Goal: Browse casually: Explore the website without a specific task or goal

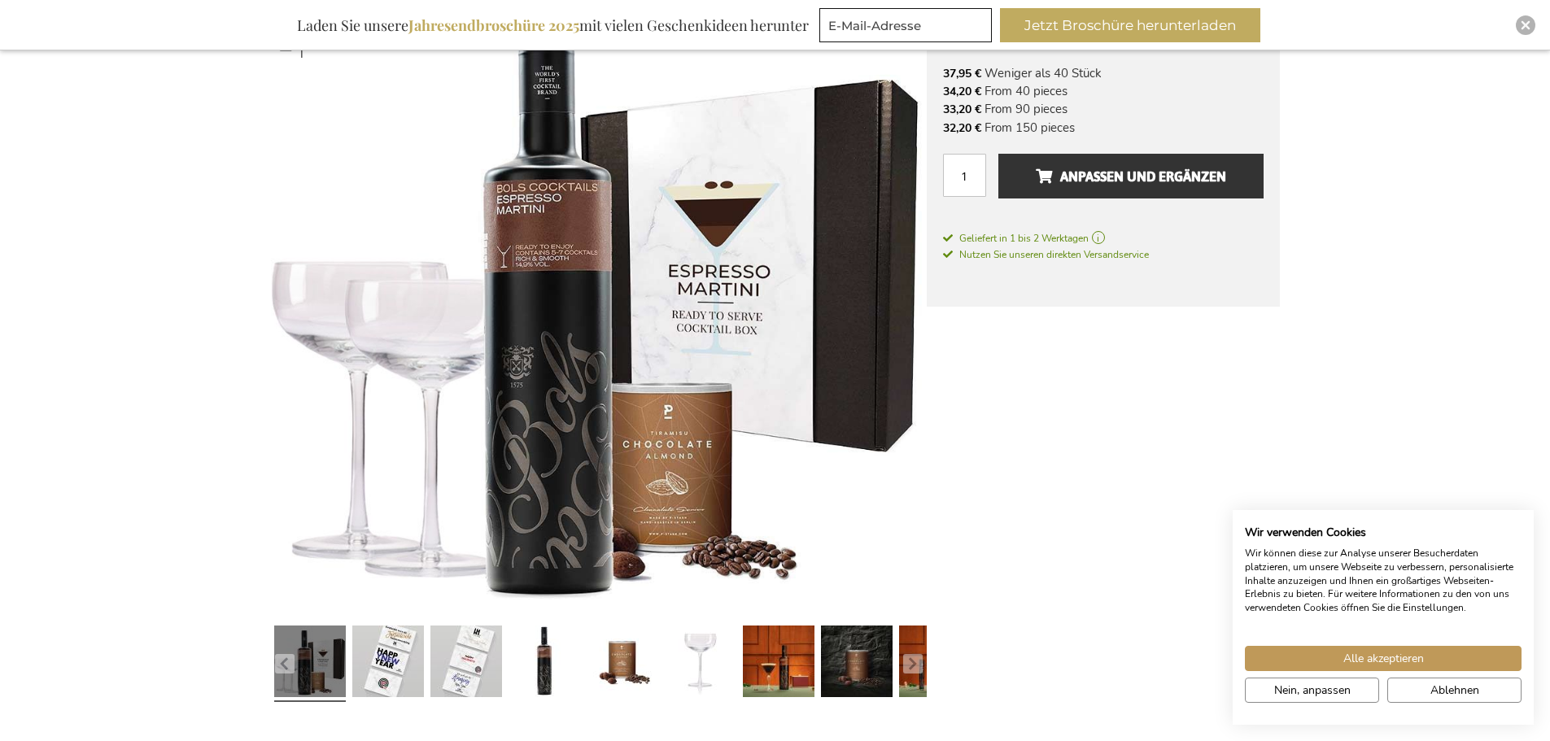
scroll to position [407, 0]
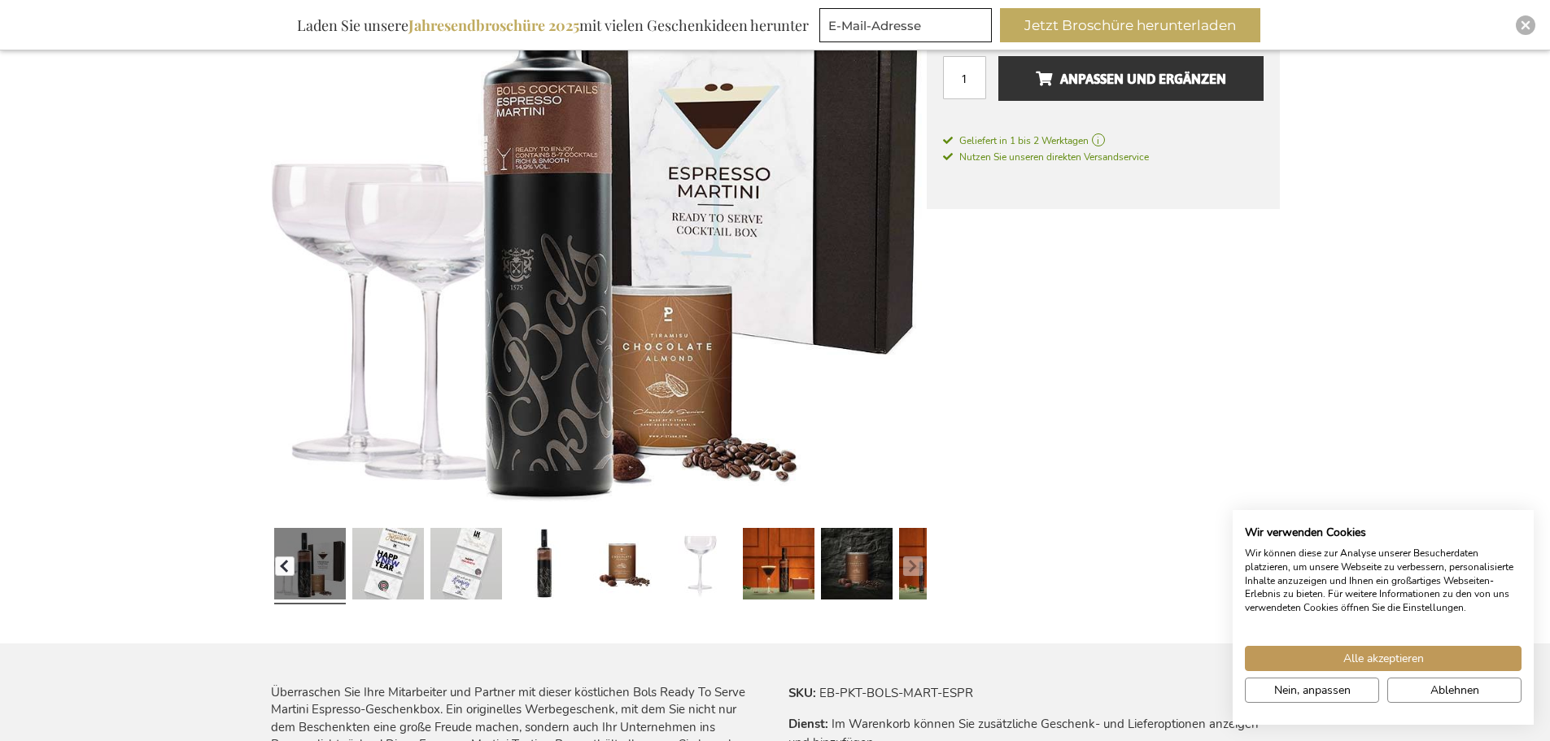
click at [291, 570] on button "button" at bounding box center [285, 567] width 20 height 20
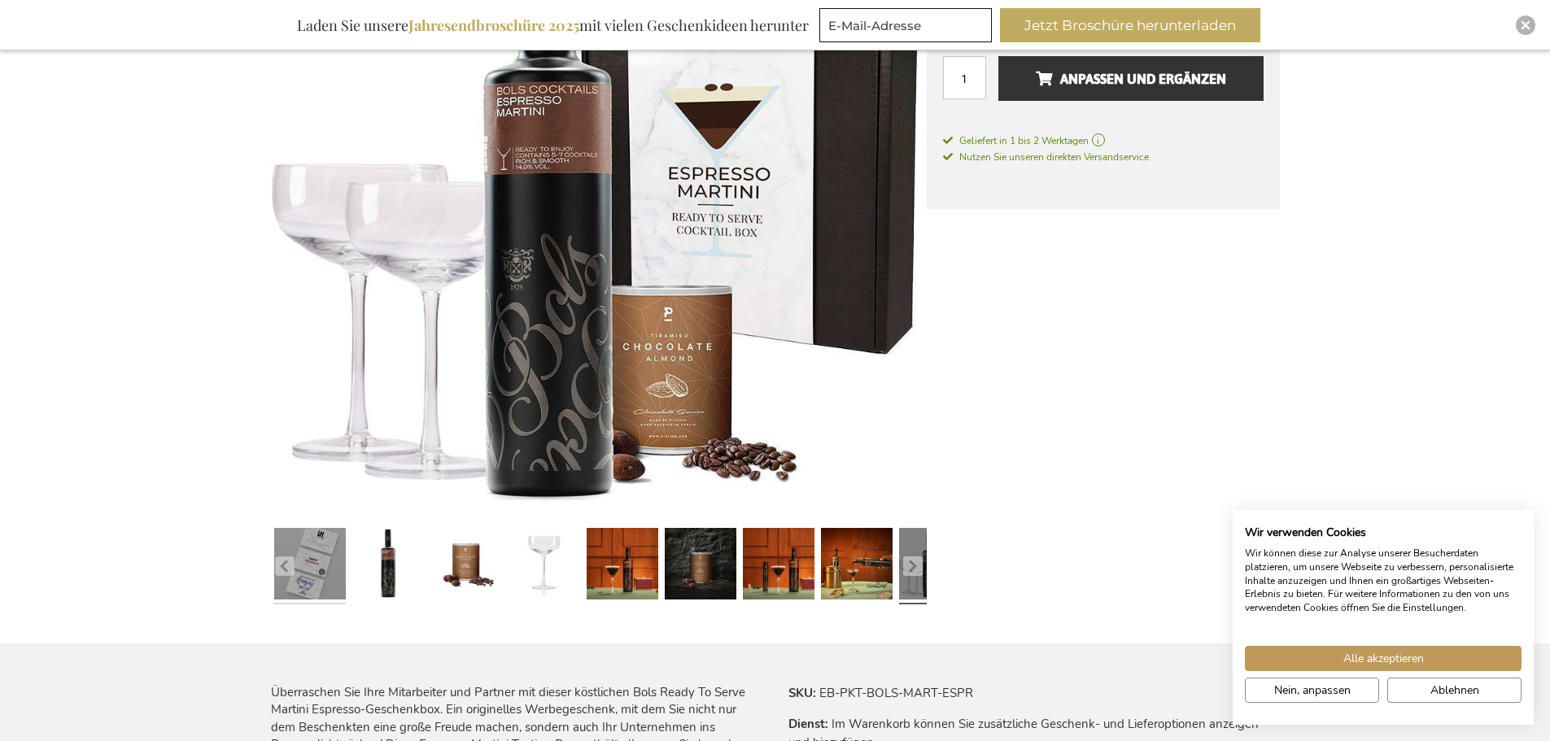
click at [329, 561] on link at bounding box center [310, 567] width 72 height 90
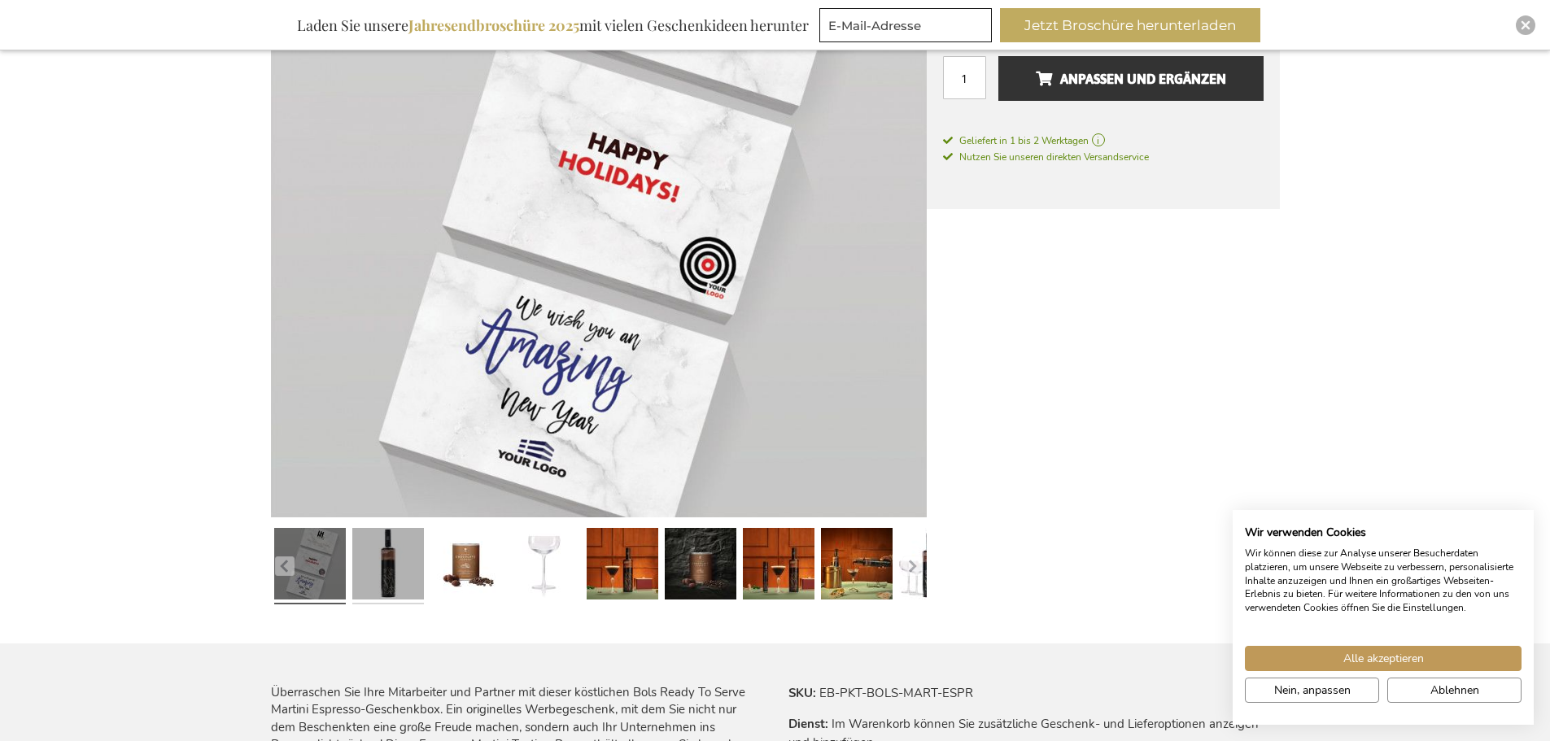
click at [367, 556] on link at bounding box center [388, 567] width 72 height 90
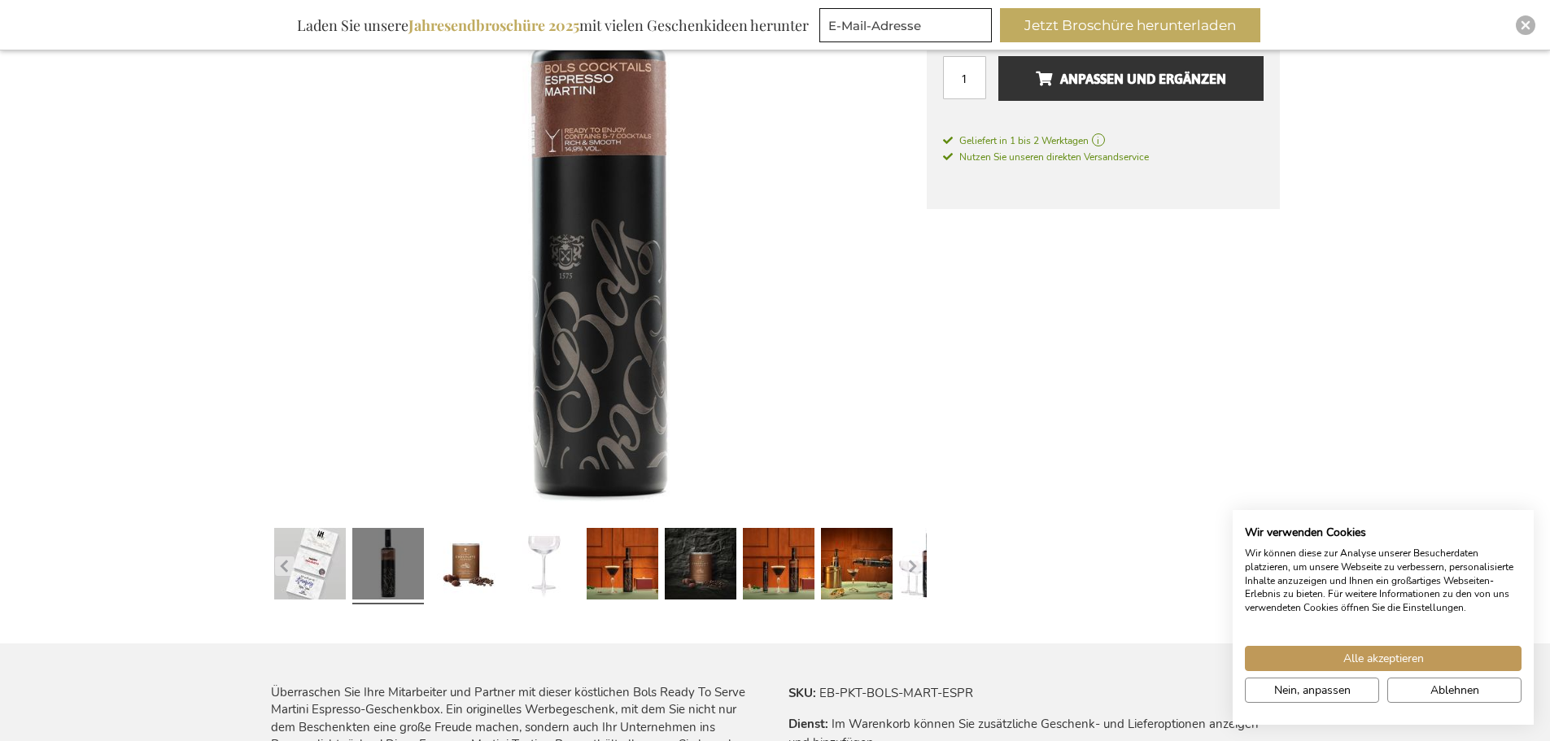
click at [424, 545] on div at bounding box center [388, 567] width 78 height 90
click at [431, 545] on link at bounding box center [467, 567] width 72 height 90
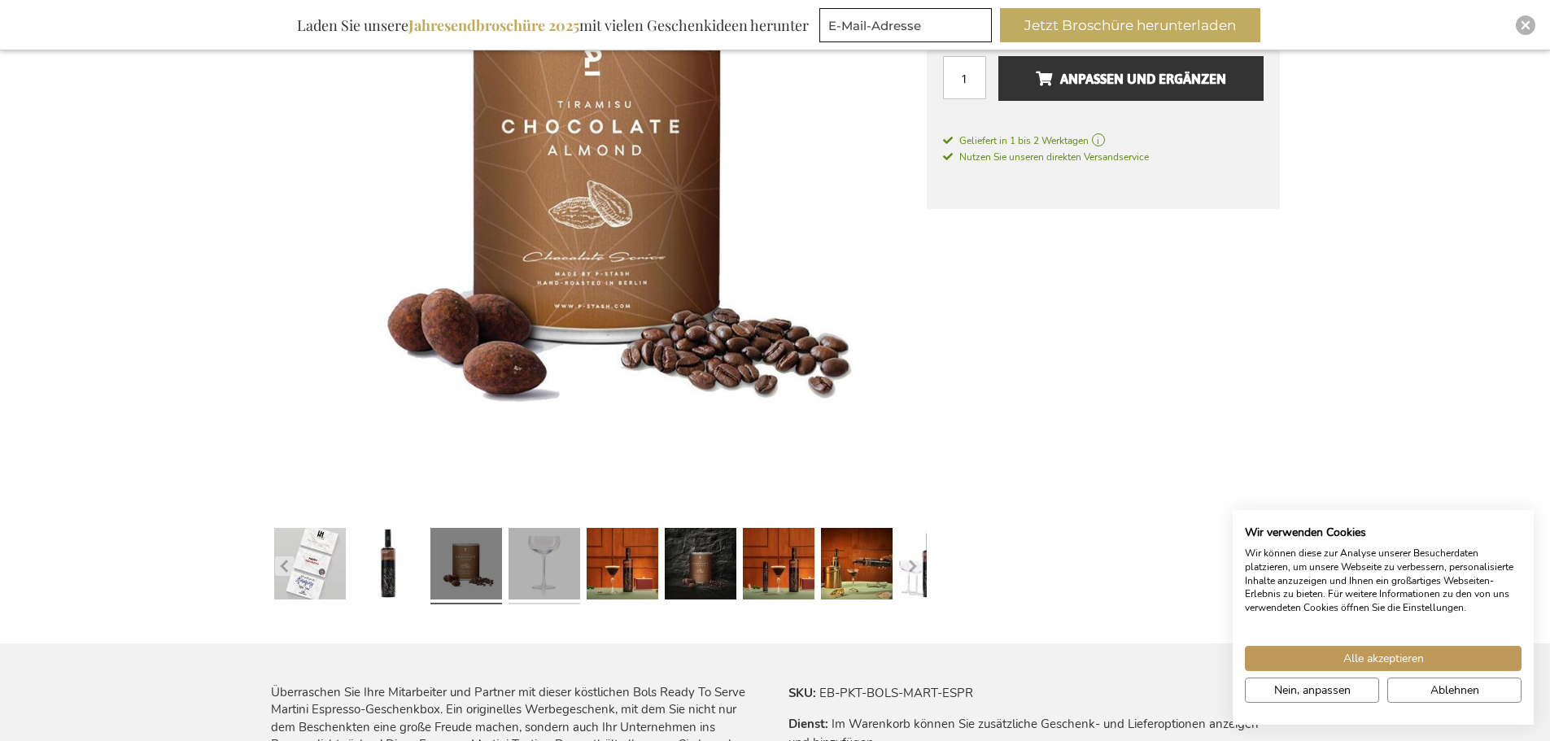
click at [526, 562] on link at bounding box center [545, 567] width 72 height 90
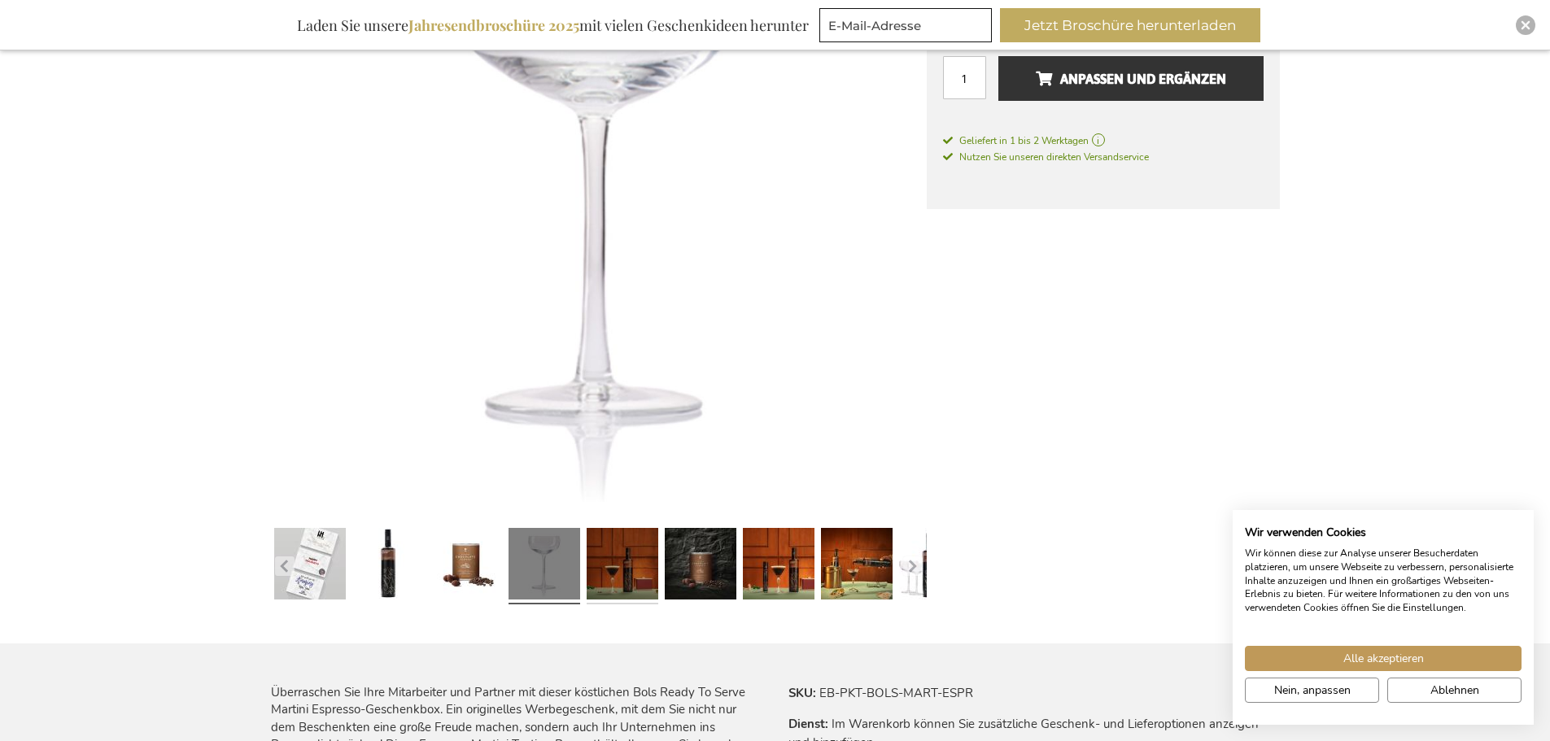
click at [605, 567] on link at bounding box center [623, 567] width 72 height 90
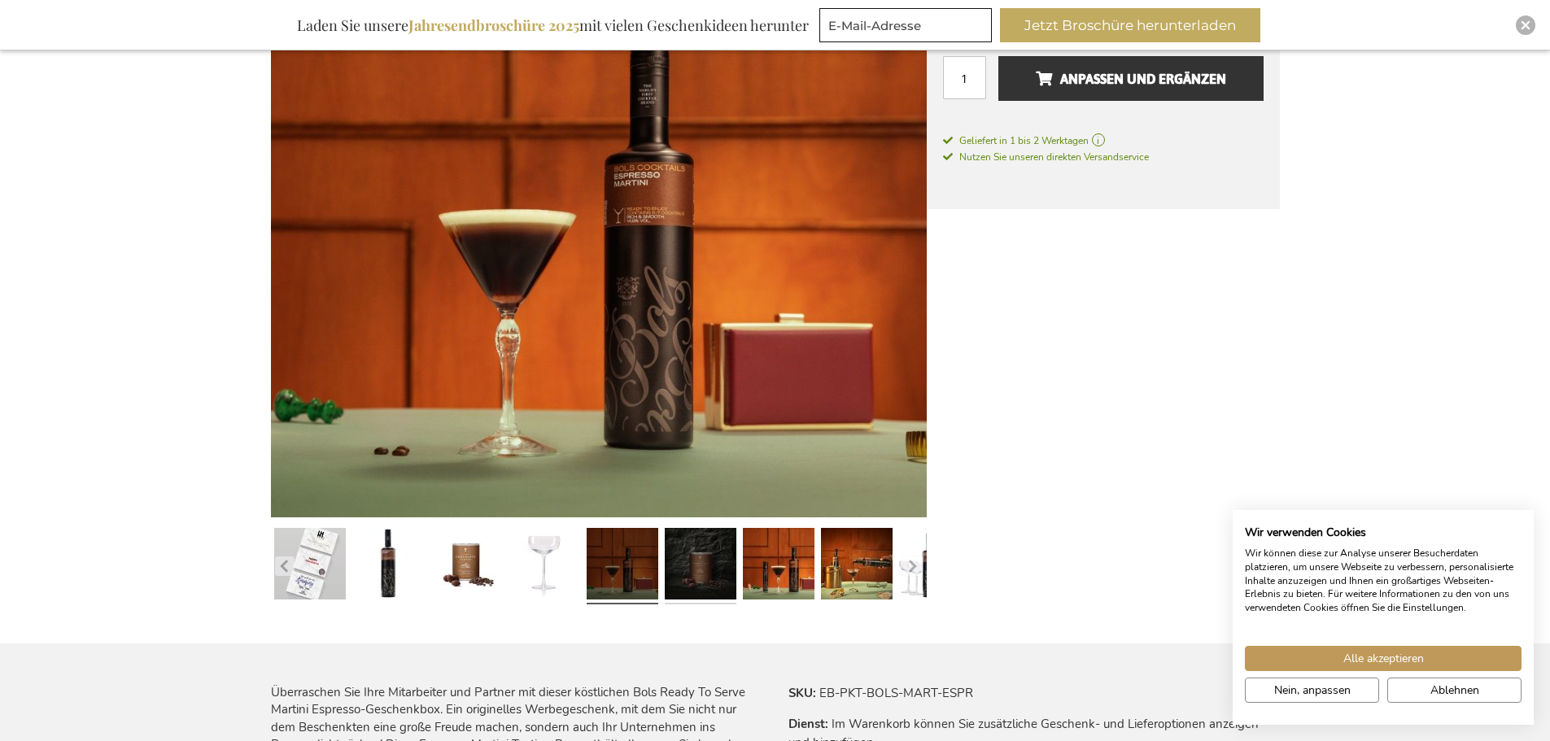
click at [689, 562] on link at bounding box center [701, 567] width 72 height 90
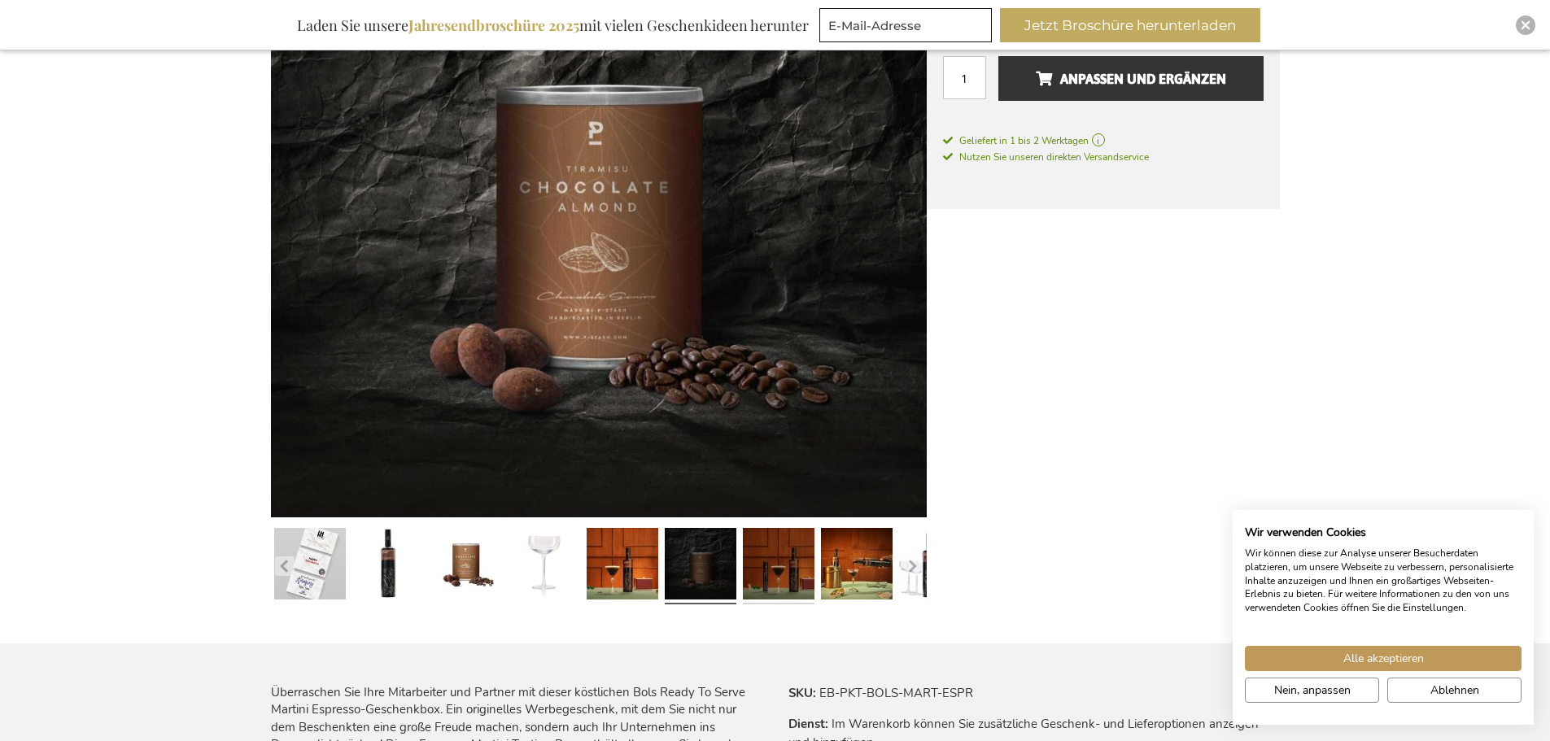
click at [773, 563] on link at bounding box center [779, 567] width 72 height 90
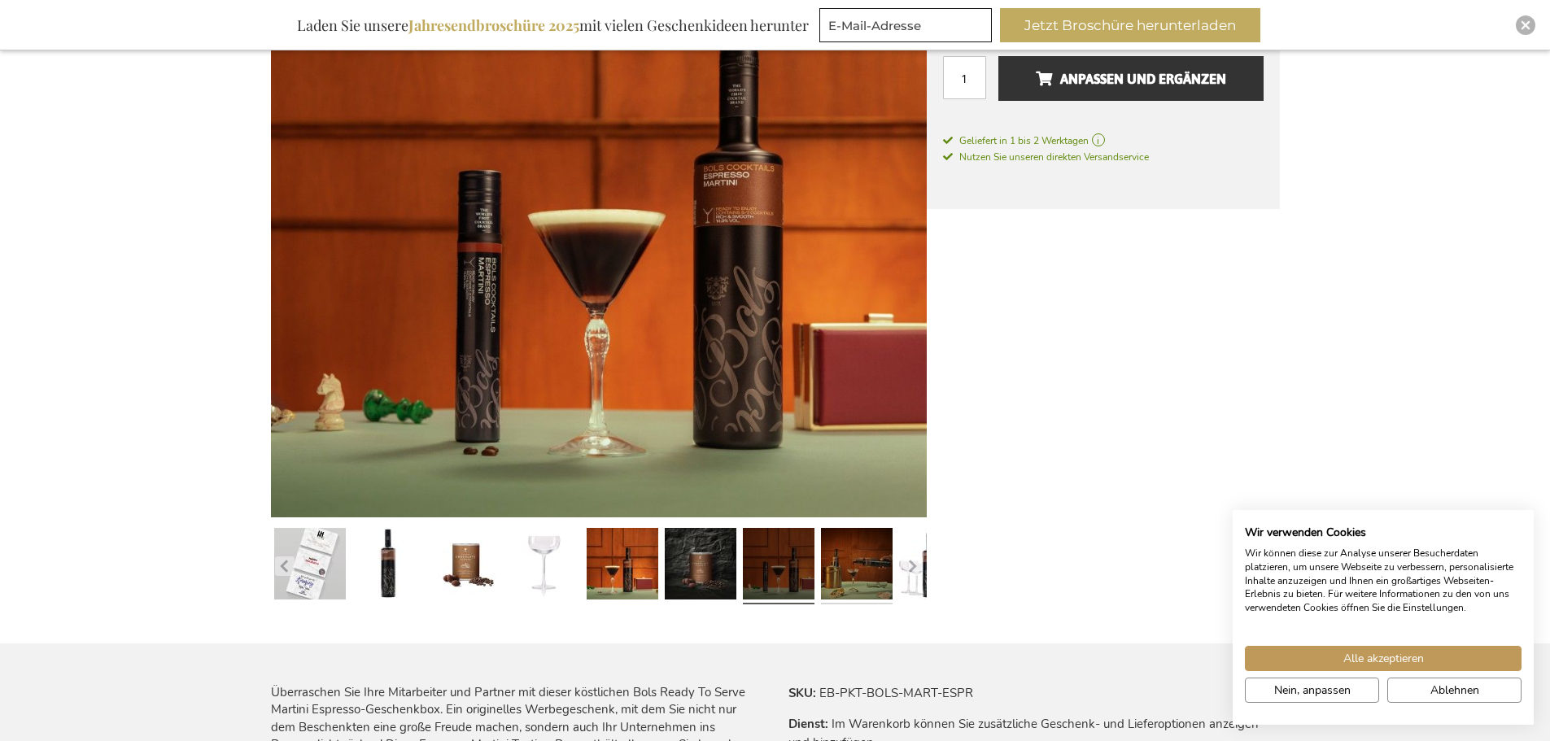
click at [834, 568] on link at bounding box center [857, 567] width 72 height 90
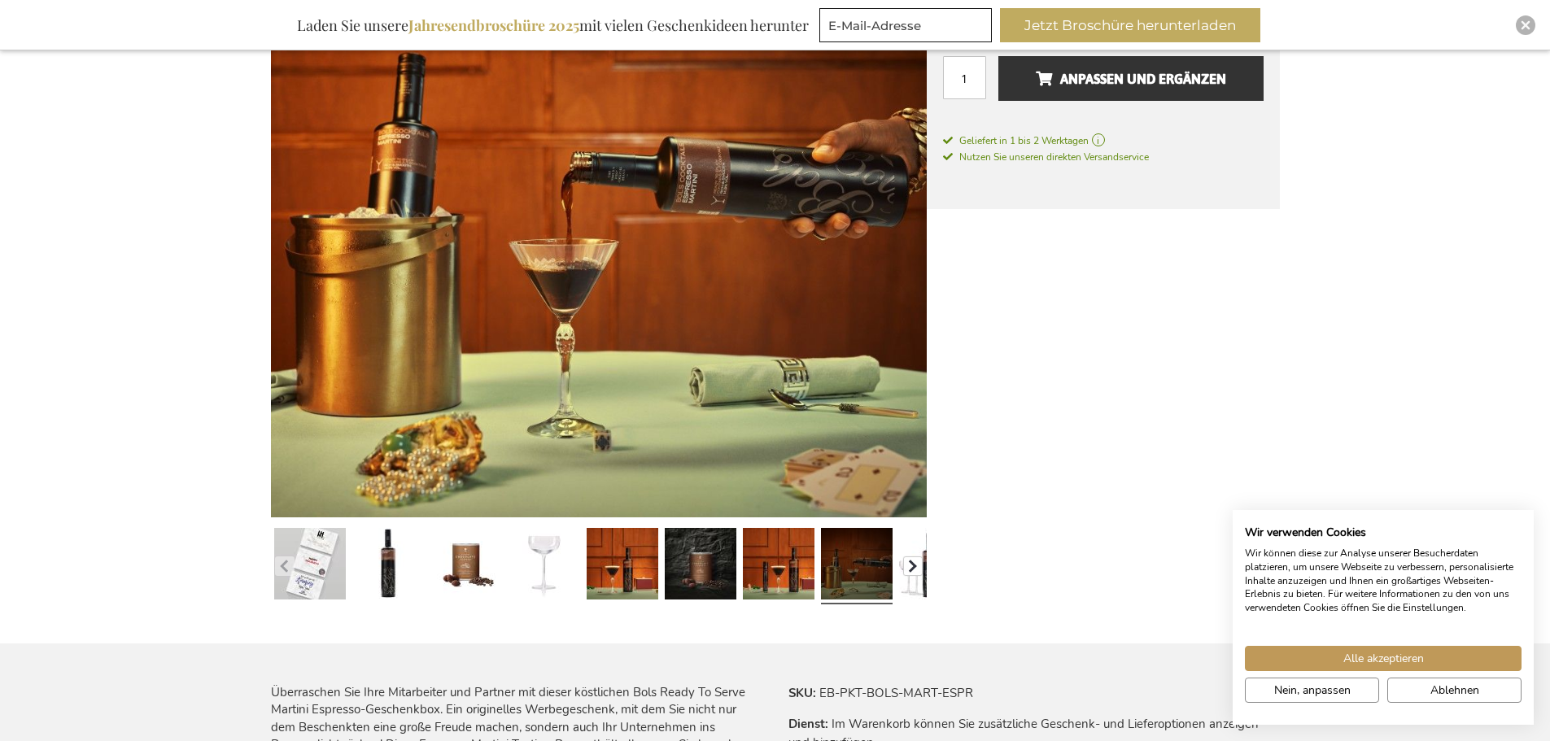
click at [913, 568] on button "button" at bounding box center [913, 567] width 20 height 20
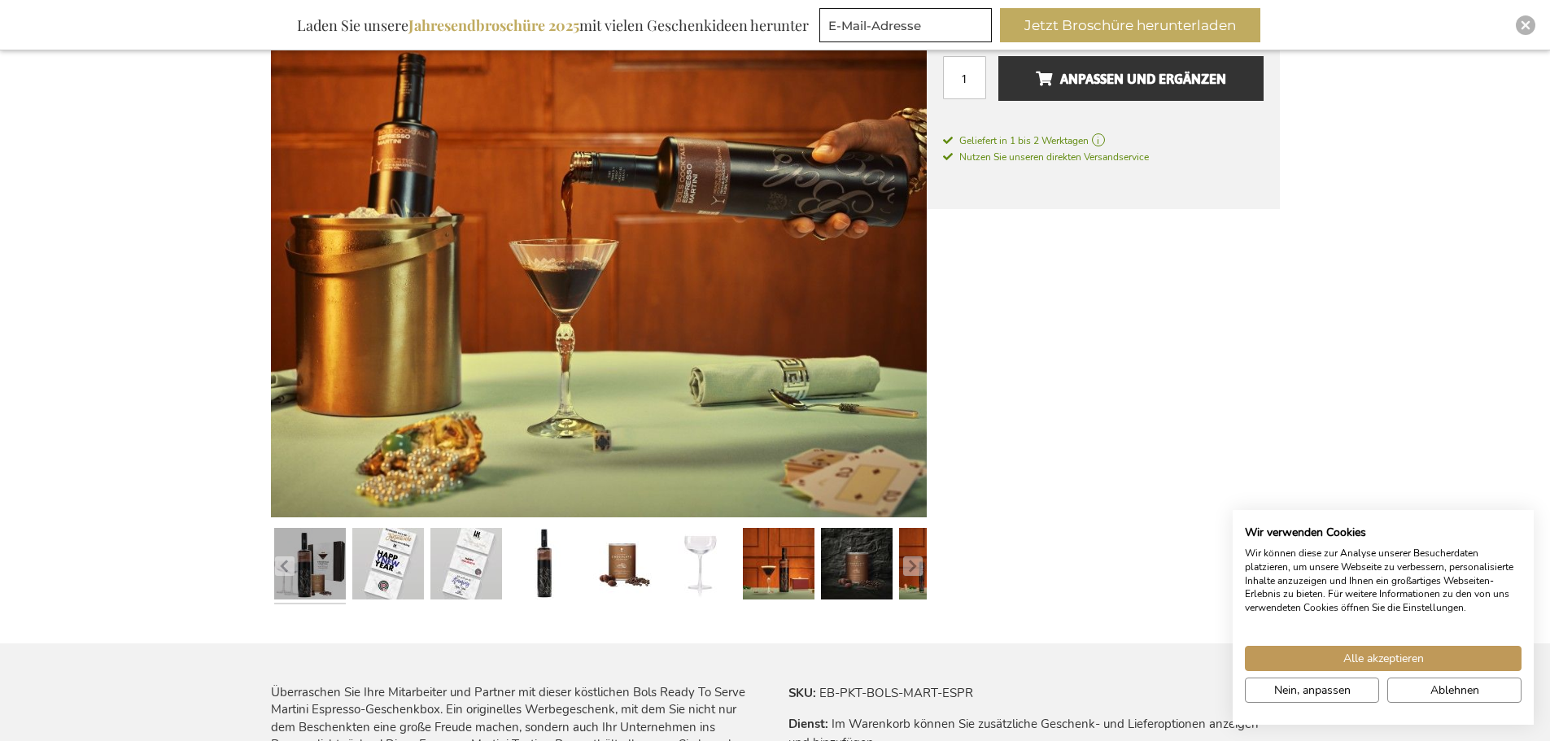
click at [313, 564] on link at bounding box center [310, 567] width 72 height 90
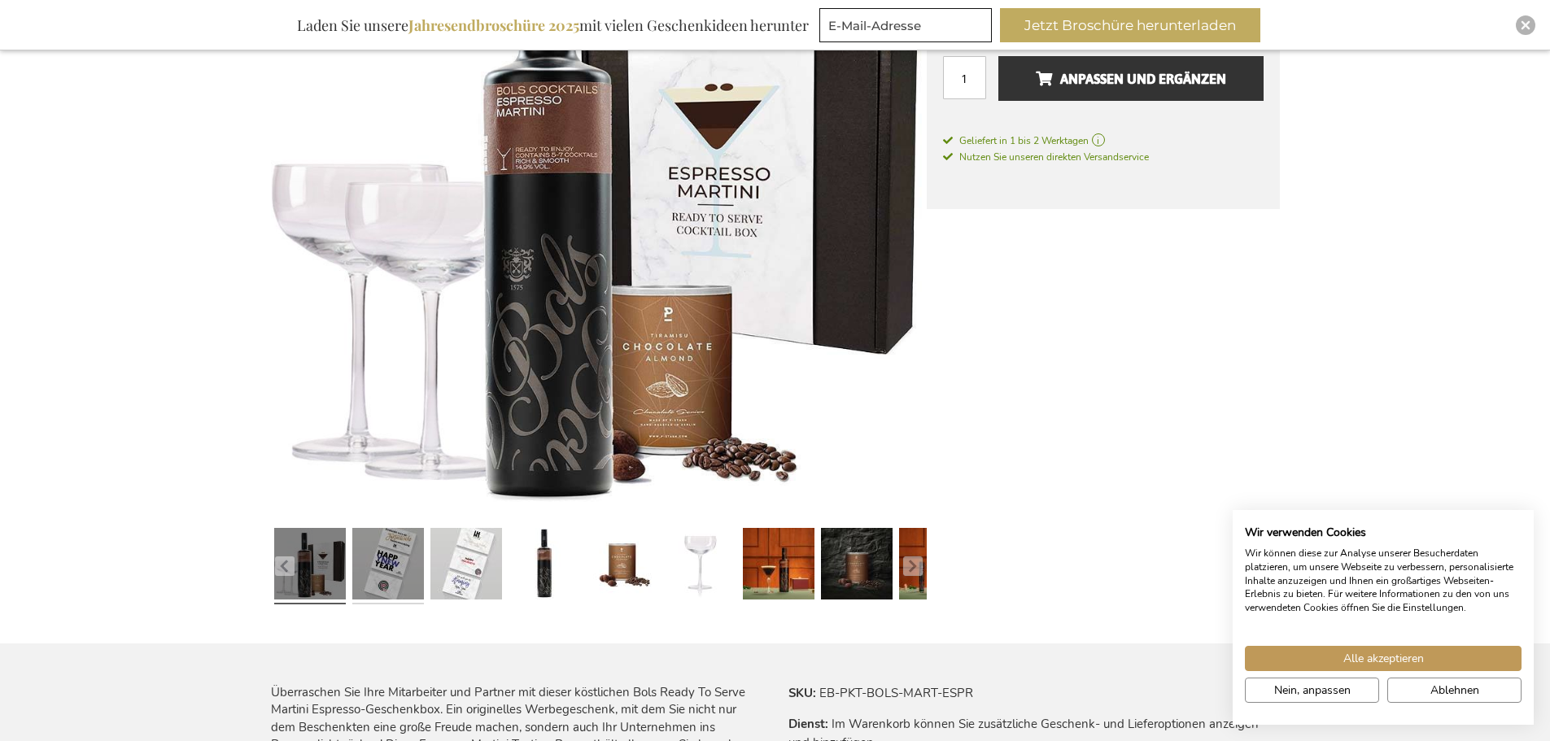
click at [363, 567] on link at bounding box center [388, 567] width 72 height 90
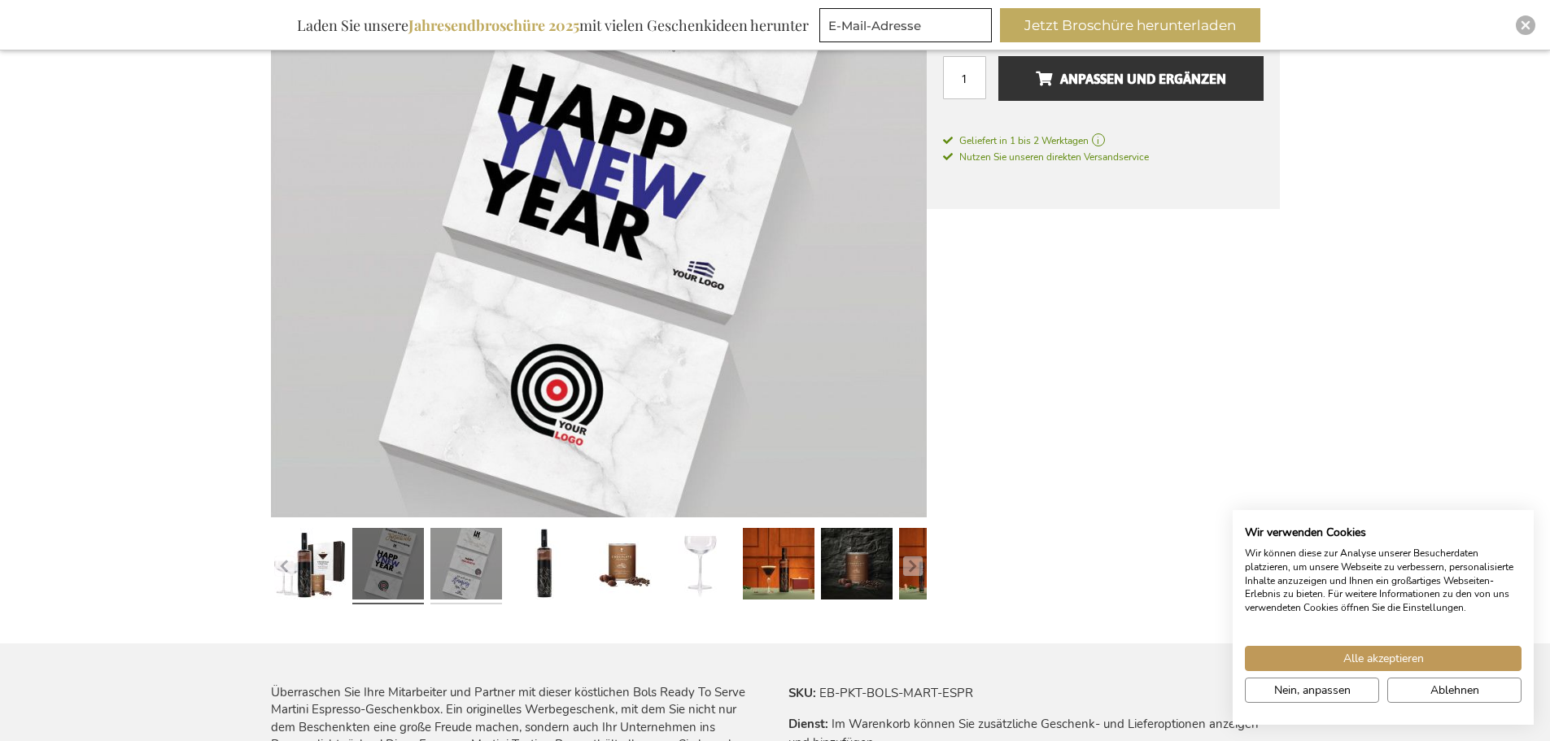
click at [454, 559] on link at bounding box center [467, 567] width 72 height 90
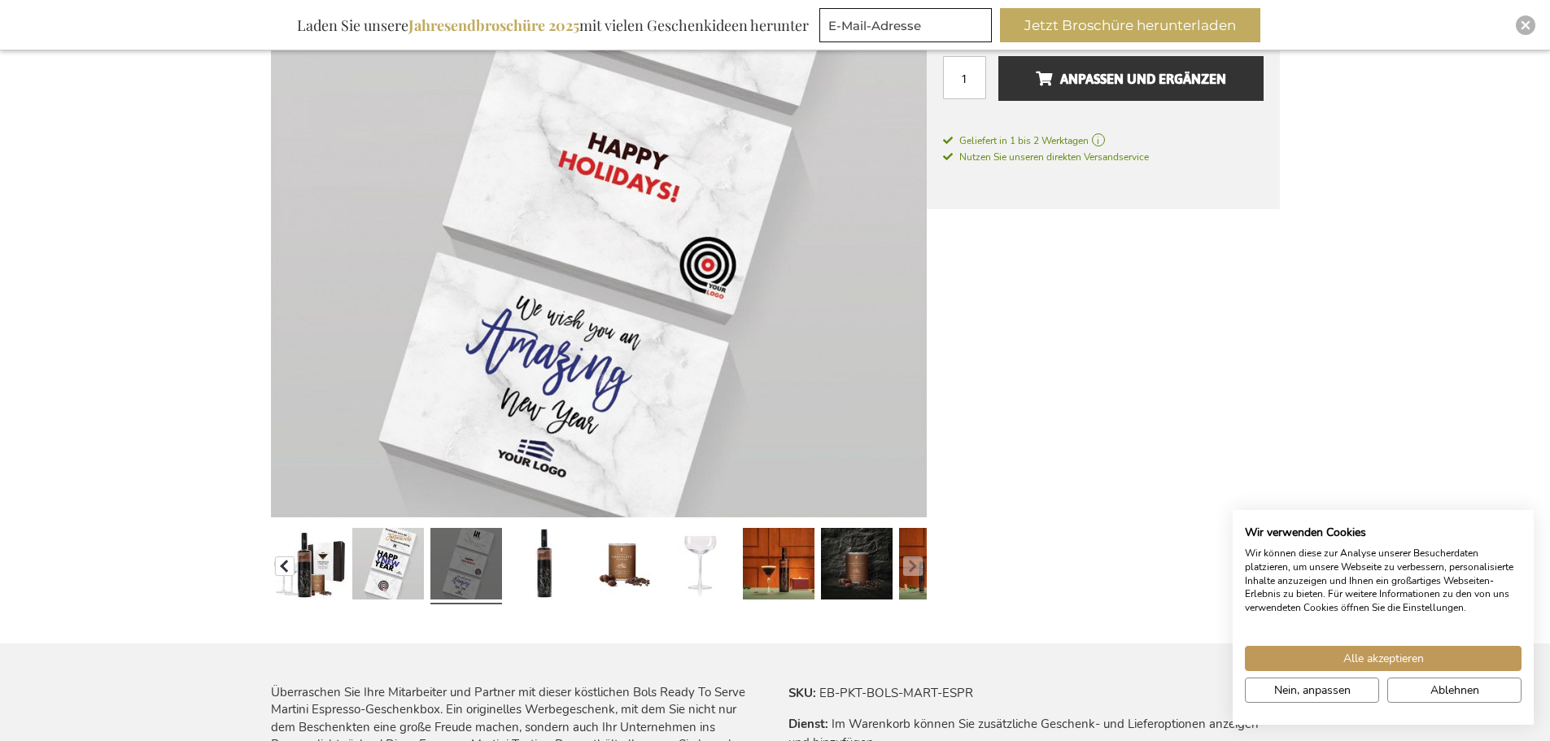
click at [283, 562] on button "button" at bounding box center [285, 567] width 20 height 20
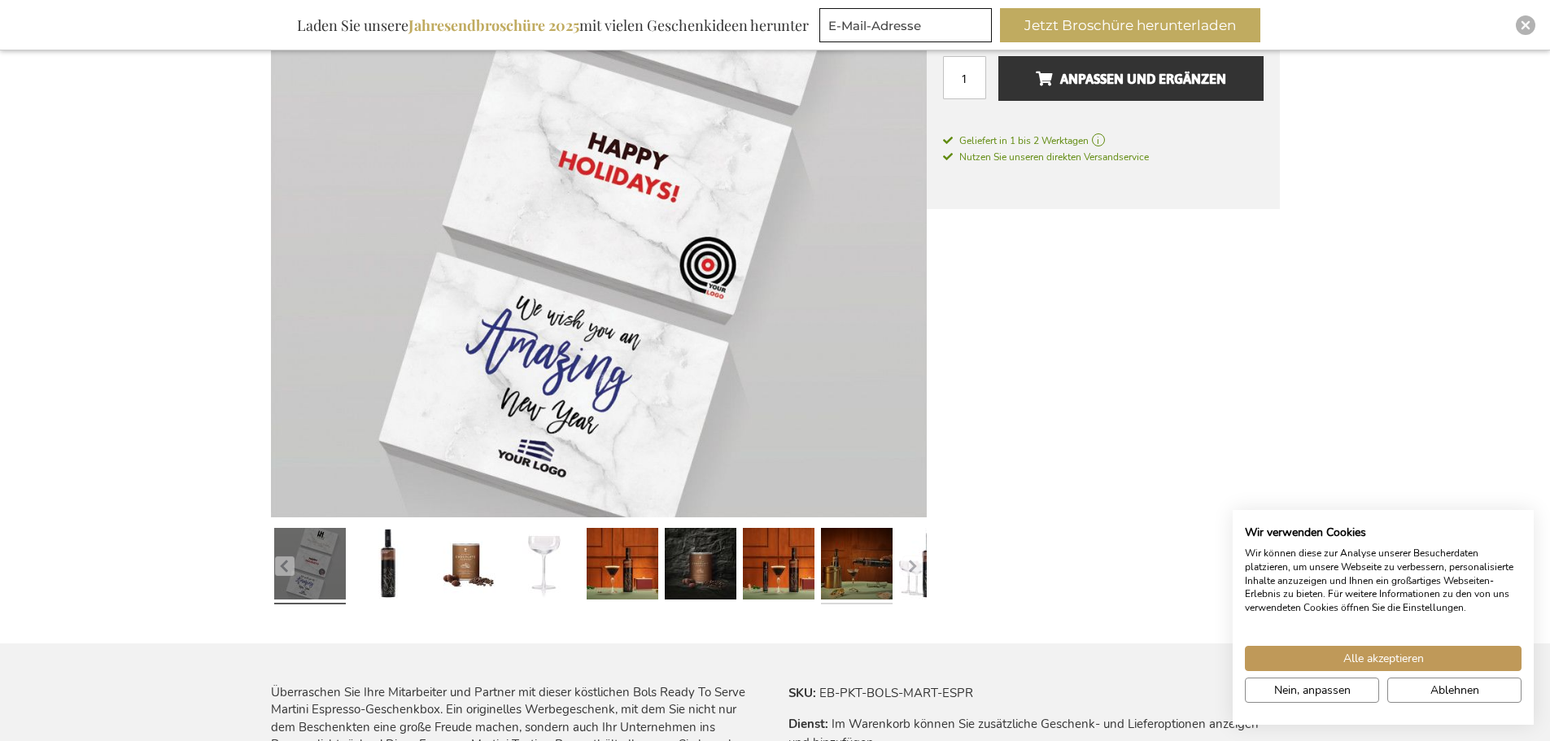
click at [837, 576] on link at bounding box center [857, 567] width 72 height 90
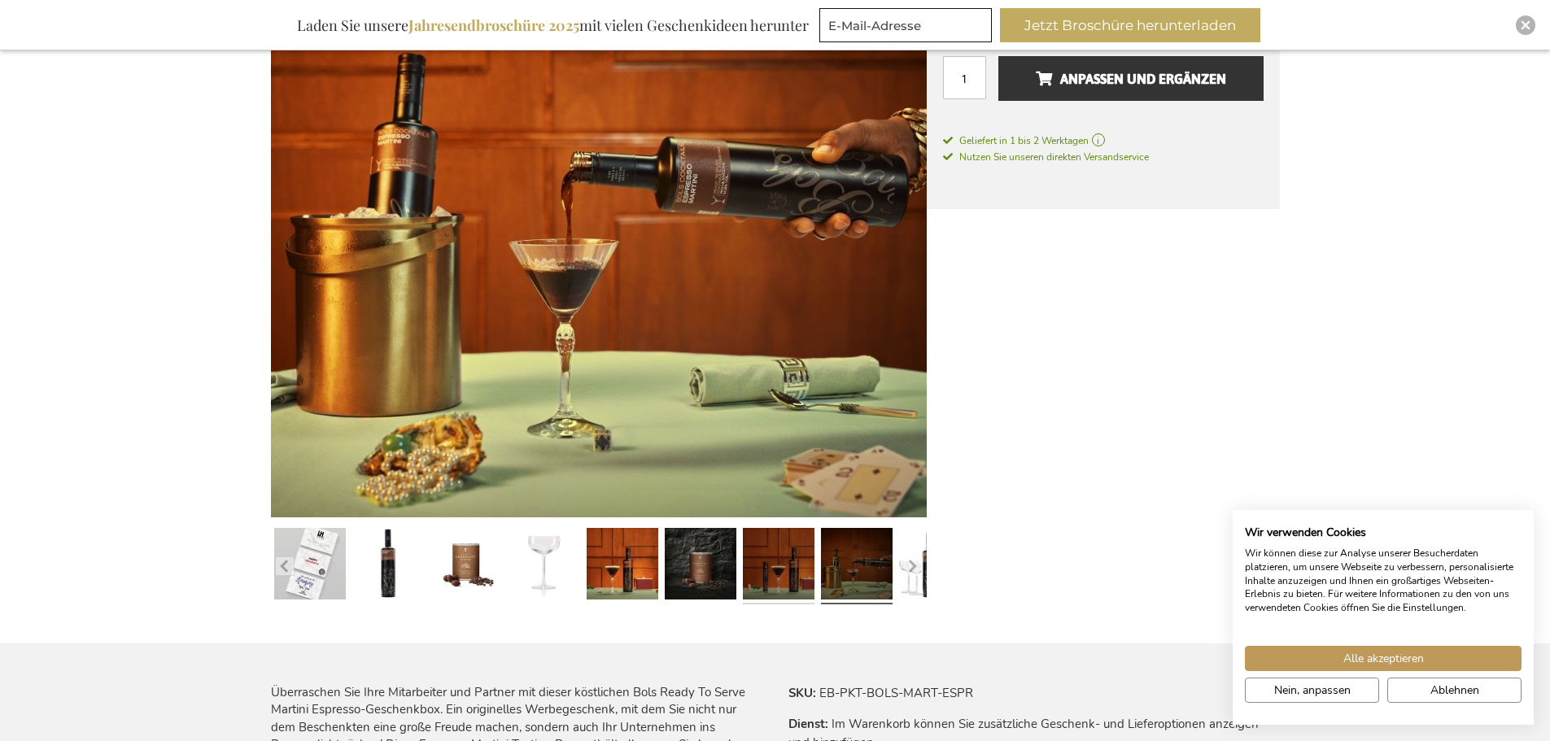
click at [789, 578] on link at bounding box center [779, 567] width 72 height 90
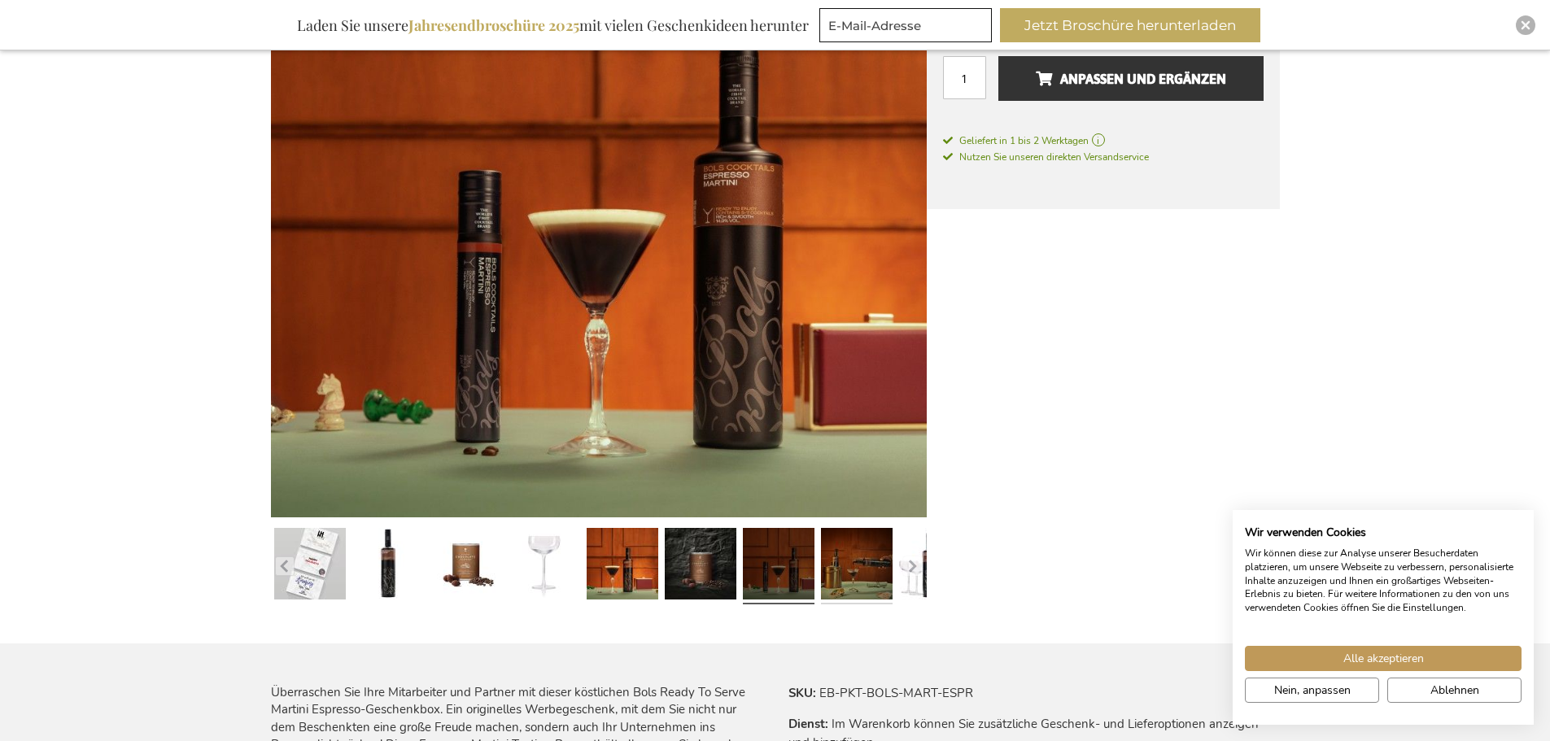
click at [837, 568] on link at bounding box center [857, 567] width 72 height 90
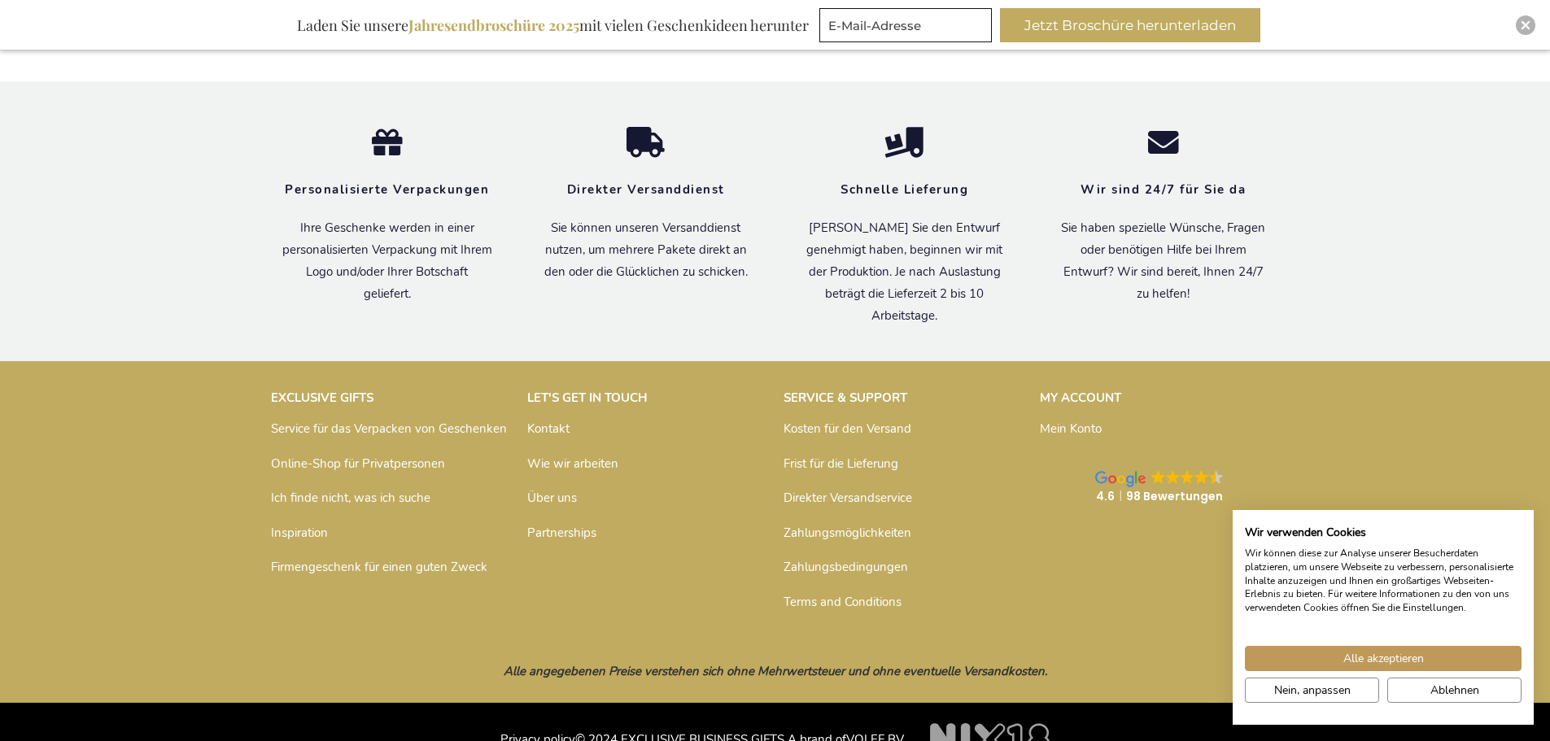
scroll to position [1826, 0]
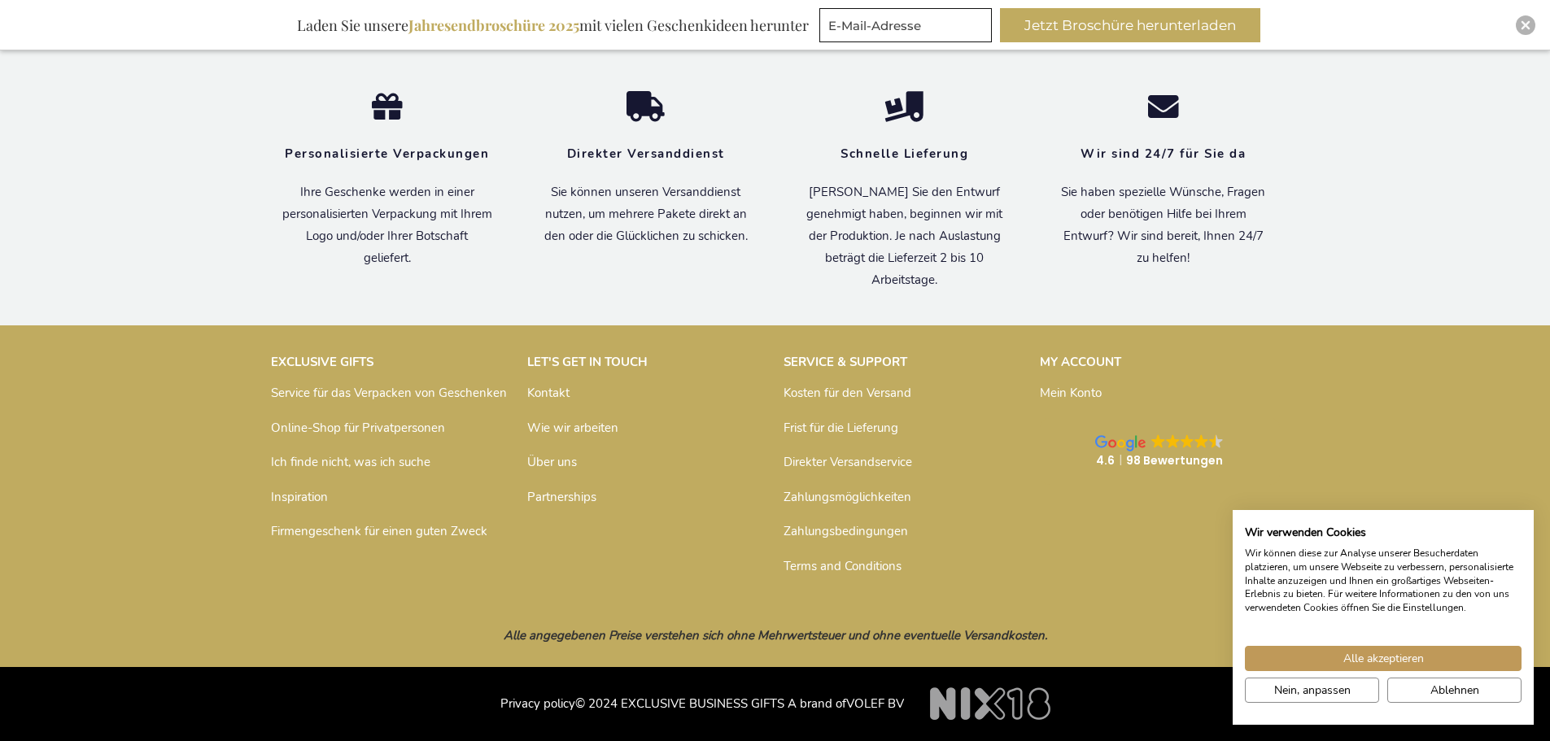
click at [1461, 677] on div "Alle akzeptieren Nein, anpassen Ablehnen" at bounding box center [1383, 677] width 285 height 63
click at [1460, 695] on span "Ablehnen" at bounding box center [1455, 690] width 49 height 17
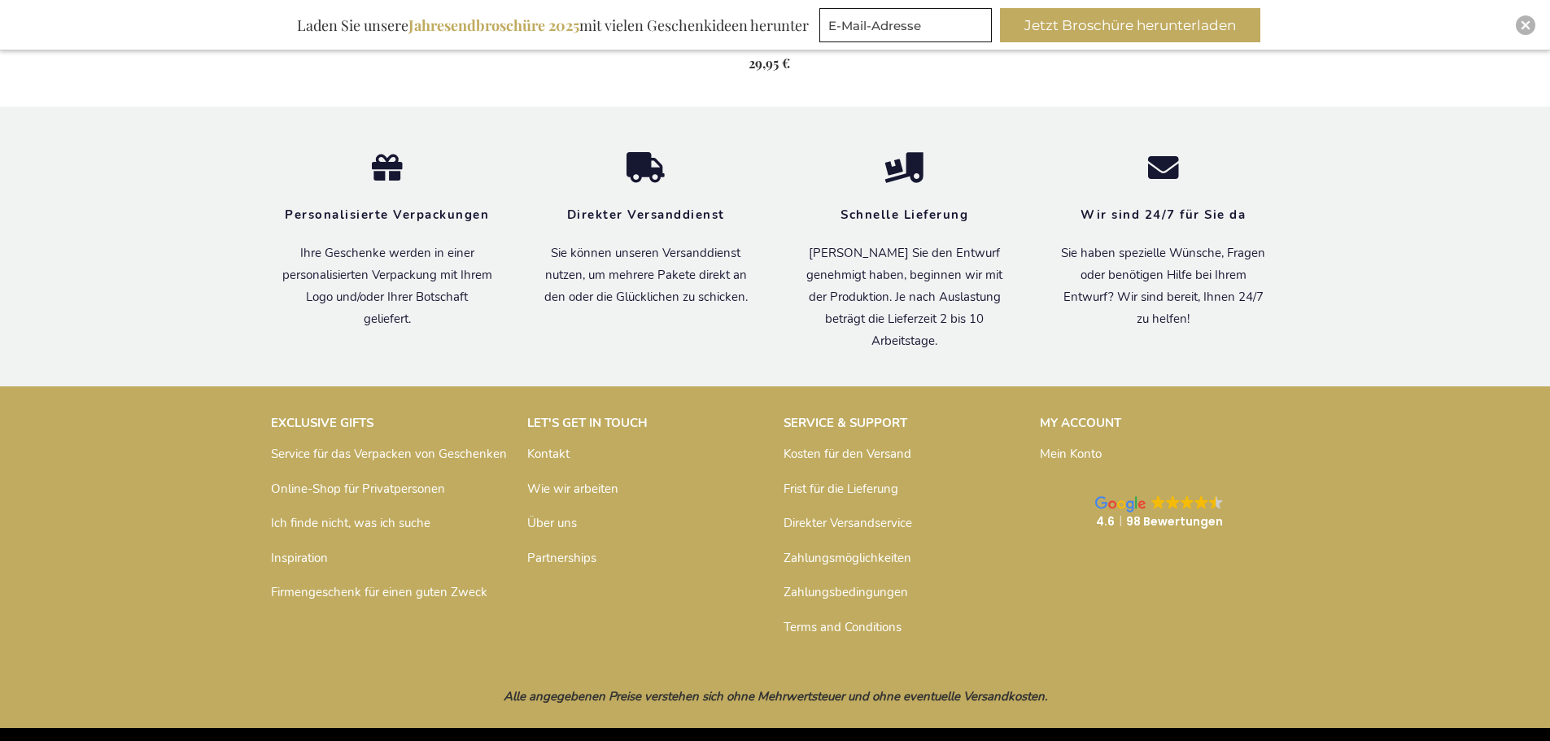
scroll to position [1582, 0]
